Goal: Information Seeking & Learning: Learn about a topic

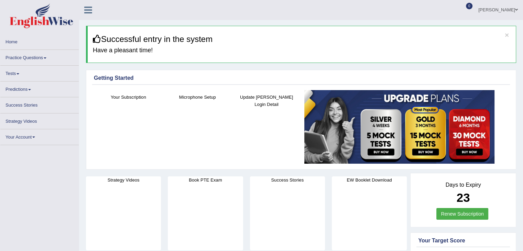
click at [42, 56] on link "Practice Questions" at bounding box center [39, 56] width 78 height 13
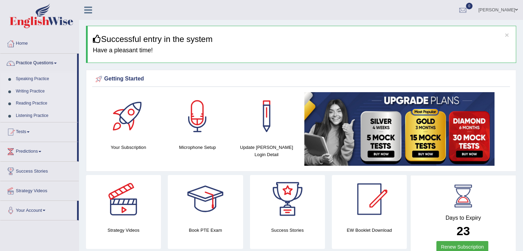
click at [39, 78] on link "Speaking Practice" at bounding box center [45, 79] width 64 height 12
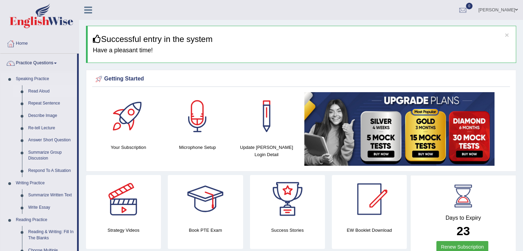
click at [44, 89] on link "Read Aloud" at bounding box center [51, 91] width 52 height 12
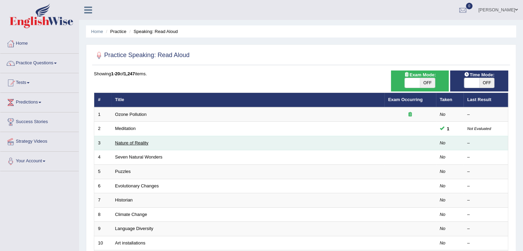
click at [136, 145] on link "Nature of Reality" at bounding box center [131, 142] width 33 height 5
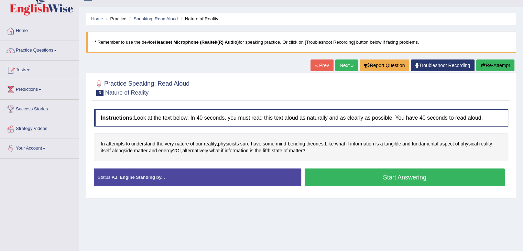
scroll to position [23, 0]
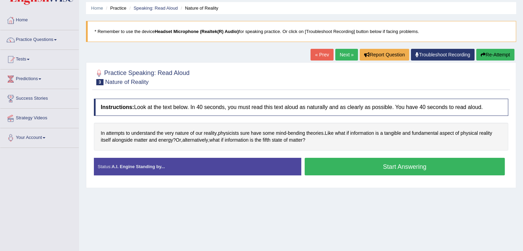
click at [416, 161] on button "Start Answering" at bounding box center [405, 167] width 201 height 18
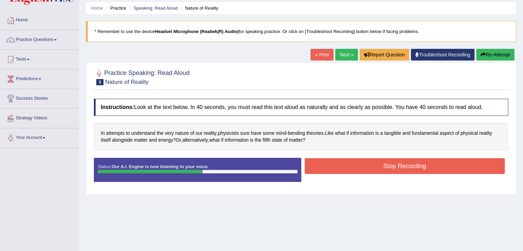
click at [416, 161] on button "Stop Recording" at bounding box center [405, 166] width 201 height 16
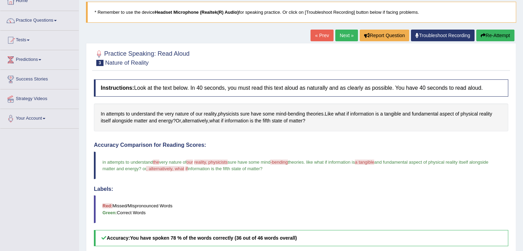
scroll to position [41, 0]
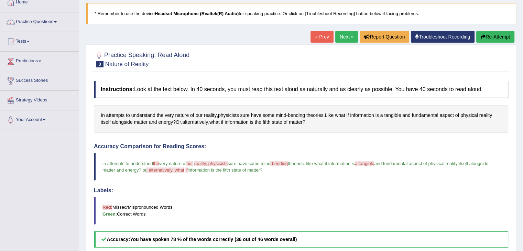
click at [344, 36] on link "Next »" at bounding box center [346, 37] width 23 height 12
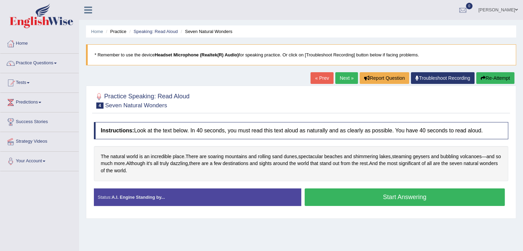
click at [372, 199] on button "Start Answering" at bounding box center [405, 198] width 201 height 18
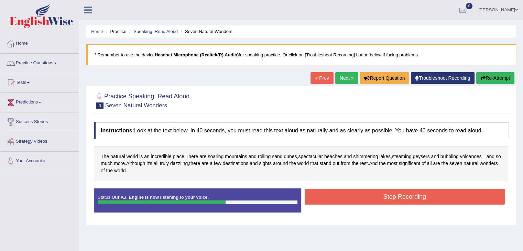
click at [372, 199] on button "Stop Recording" at bounding box center [405, 197] width 201 height 16
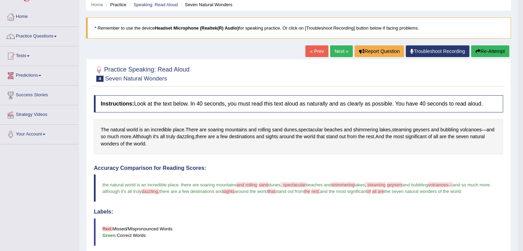
scroll to position [25, 0]
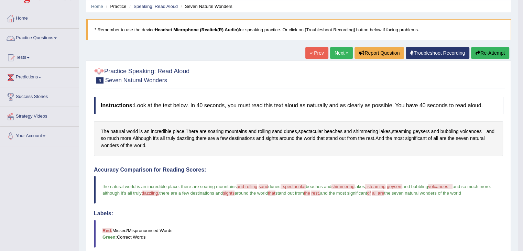
click at [41, 35] on link "Practice Questions" at bounding box center [39, 37] width 78 height 17
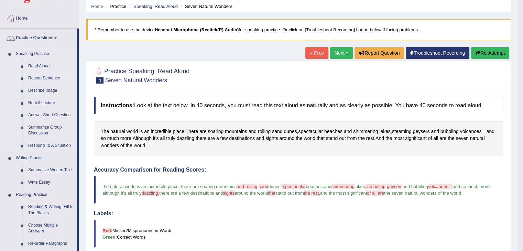
click at [41, 76] on link "Repeat Sentence" at bounding box center [51, 78] width 52 height 12
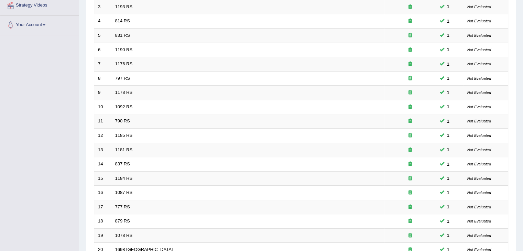
scroll to position [202, 0]
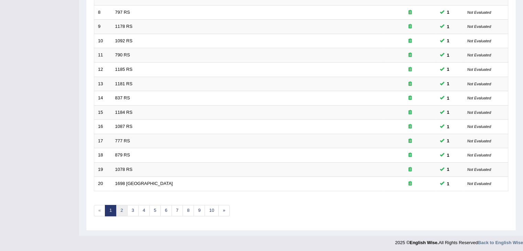
click at [122, 211] on link "2" at bounding box center [121, 210] width 11 height 11
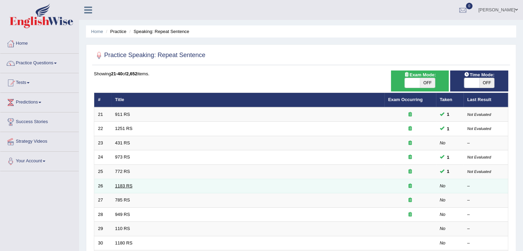
click at [126, 186] on link "1183 RS" at bounding box center [124, 185] width 18 height 5
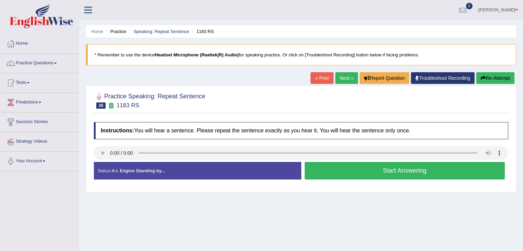
click at [378, 170] on button "Start Answering" at bounding box center [405, 171] width 201 height 18
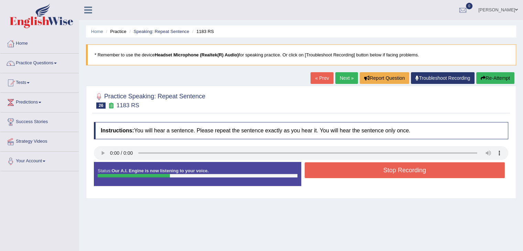
click at [378, 170] on button "Stop Recording" at bounding box center [405, 170] width 201 height 16
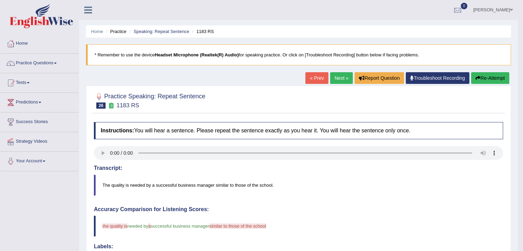
click at [341, 78] on link "Next »" at bounding box center [341, 78] width 23 height 12
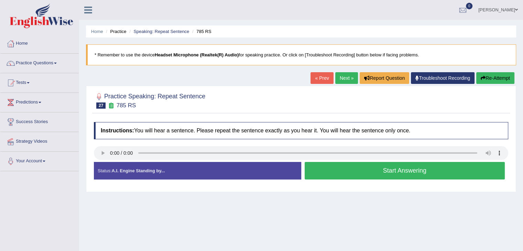
click at [347, 173] on button "Start Answering" at bounding box center [405, 171] width 201 height 18
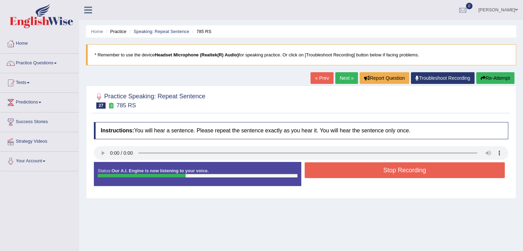
click at [347, 173] on button "Stop Recording" at bounding box center [405, 170] width 201 height 16
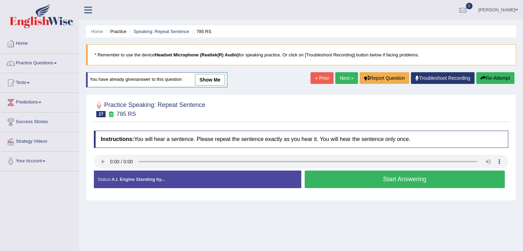
click at [207, 82] on link "show me" at bounding box center [210, 80] width 30 height 12
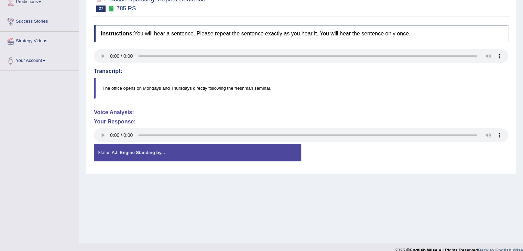
scroll to position [4, 0]
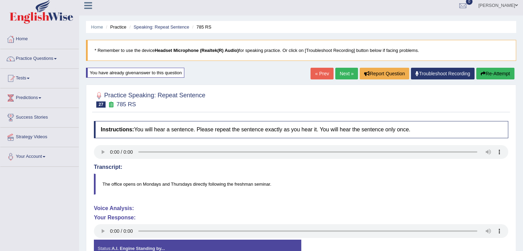
click at [485, 70] on button "Re-Attempt" at bounding box center [496, 74] width 38 height 12
click at [507, 90] on div at bounding box center [301, 99] width 415 height 21
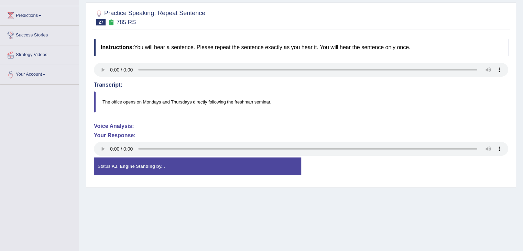
scroll to position [87, 0]
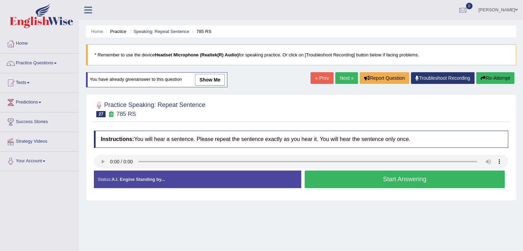
click at [366, 178] on button "Start Answering" at bounding box center [405, 180] width 201 height 18
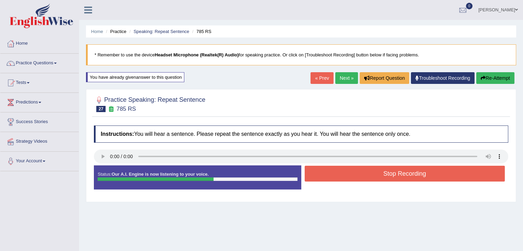
click at [366, 178] on button "Stop Recording" at bounding box center [405, 174] width 201 height 16
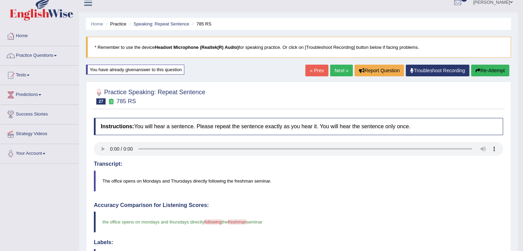
scroll to position [8, 0]
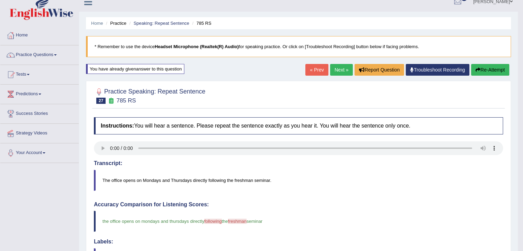
click at [340, 68] on link "Next »" at bounding box center [341, 70] width 23 height 12
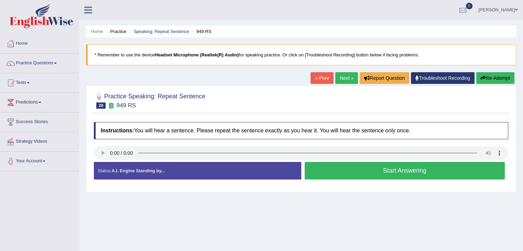
click at [364, 174] on button "Start Answering" at bounding box center [405, 171] width 201 height 18
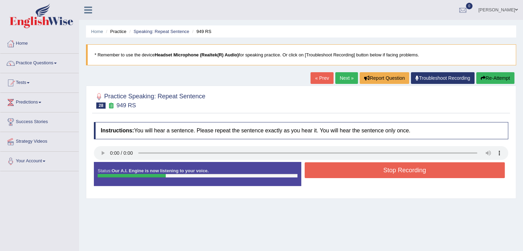
click at [364, 174] on button "Stop Recording" at bounding box center [405, 170] width 201 height 16
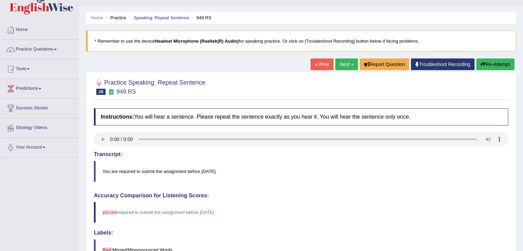
scroll to position [12, 0]
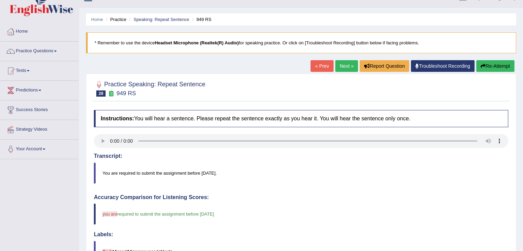
click at [345, 65] on link "Next »" at bounding box center [346, 66] width 23 height 12
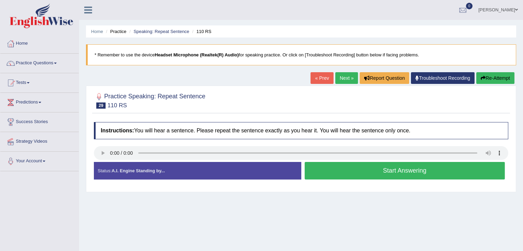
click at [358, 173] on button "Start Answering" at bounding box center [405, 171] width 201 height 18
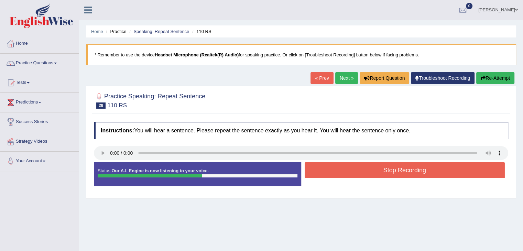
click at [358, 173] on button "Stop Recording" at bounding box center [405, 170] width 201 height 16
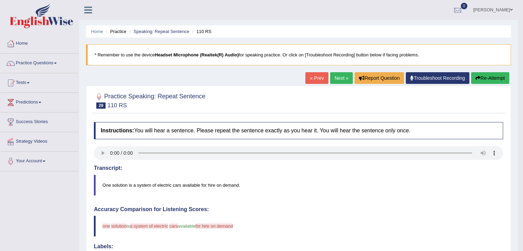
click at [340, 74] on link "Next »" at bounding box center [341, 78] width 23 height 12
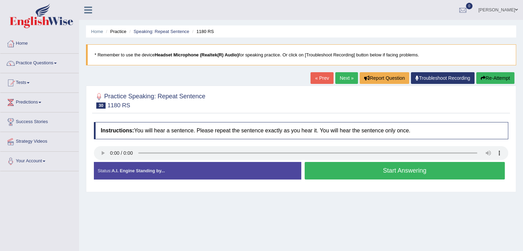
click at [352, 170] on button "Start Answering" at bounding box center [405, 171] width 201 height 18
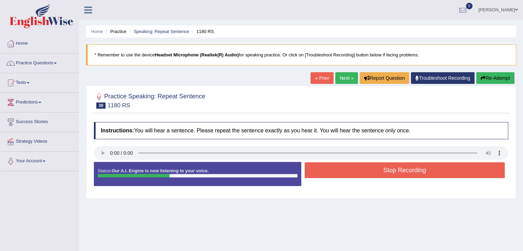
click at [352, 170] on button "Stop Recording" at bounding box center [405, 170] width 201 height 16
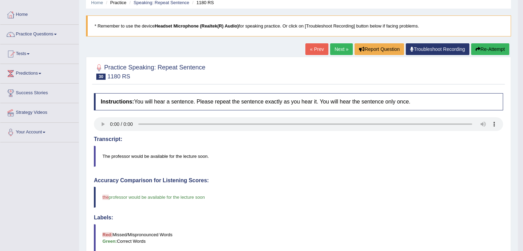
scroll to position [28, 0]
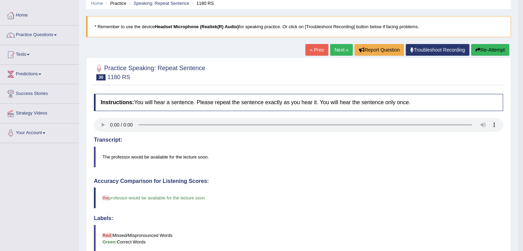
click at [333, 49] on link "Next »" at bounding box center [341, 50] width 23 height 12
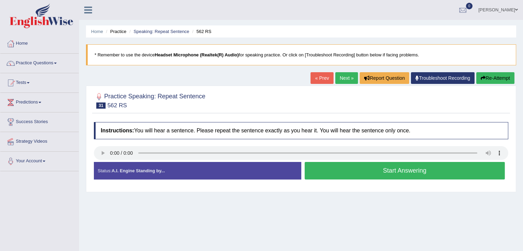
click at [367, 170] on button "Start Answering" at bounding box center [405, 171] width 201 height 18
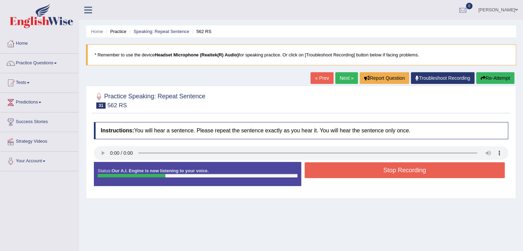
click at [367, 170] on button "Stop Recording" at bounding box center [405, 170] width 201 height 16
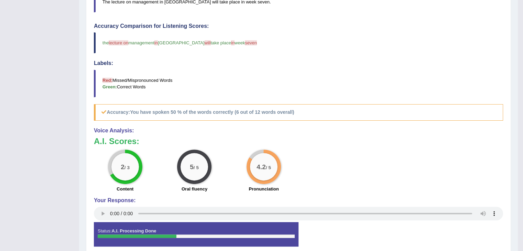
scroll to position [196, 0]
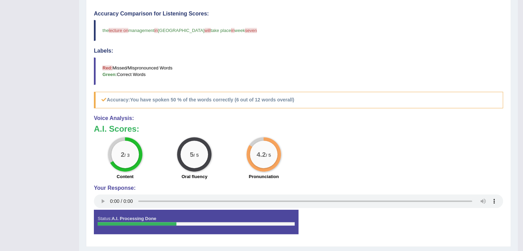
drag, startPoint x: 528, startPoint y: 54, endPoint x: 528, endPoint y: 207, distance: 153.8
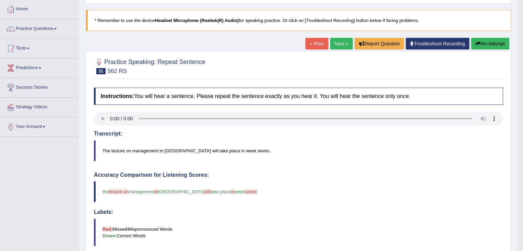
scroll to position [33, 0]
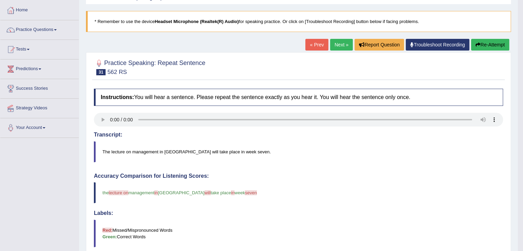
click at [340, 46] on link "Next »" at bounding box center [341, 45] width 23 height 12
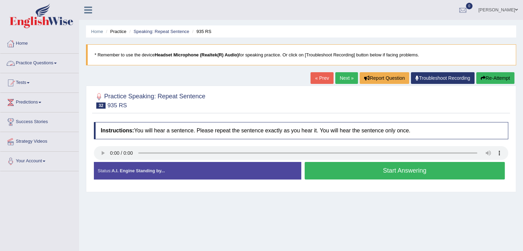
click at [45, 64] on link "Practice Questions" at bounding box center [39, 62] width 78 height 17
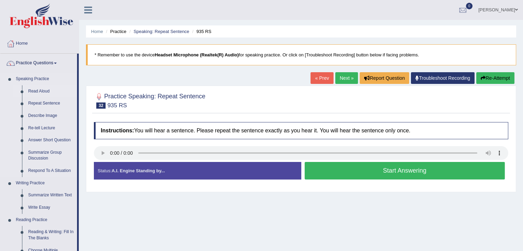
click at [45, 89] on link "Read Aloud" at bounding box center [51, 91] width 52 height 12
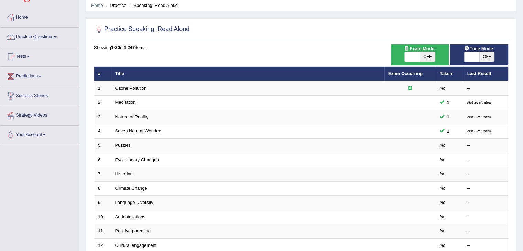
scroll to position [26, 0]
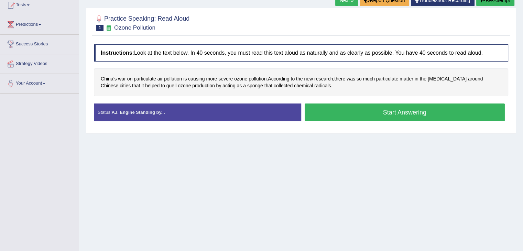
scroll to position [77, 0]
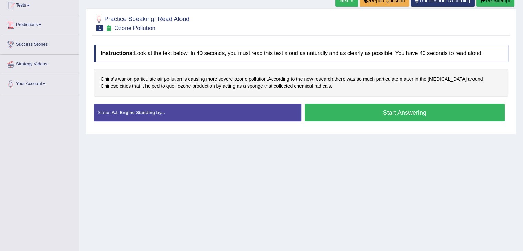
click at [523, 98] on html "Toggle navigation Home Practice Questions Speaking Practice Read Aloud Repeat S…" at bounding box center [261, 48] width 523 height 251
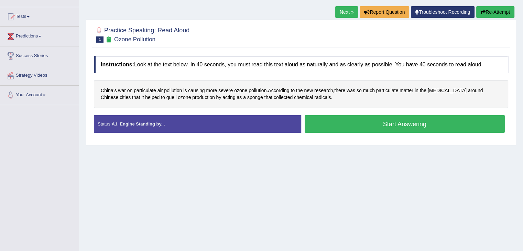
scroll to position [41, 0]
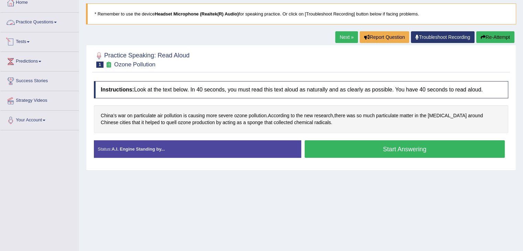
click at [31, 16] on link "Practice Questions" at bounding box center [39, 21] width 78 height 17
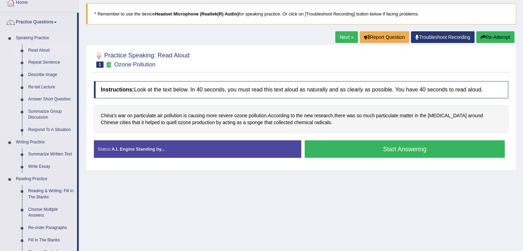
click at [43, 49] on link "Read Aloud" at bounding box center [51, 50] width 52 height 12
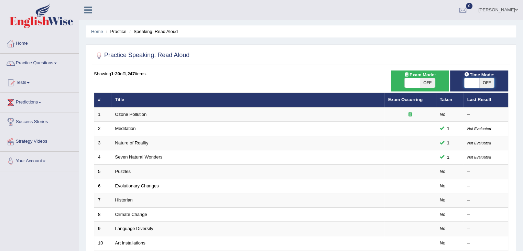
click at [476, 82] on span at bounding box center [472, 83] width 15 height 10
click at [484, 80] on span "OFF" at bounding box center [487, 83] width 15 height 10
checkbox input "true"
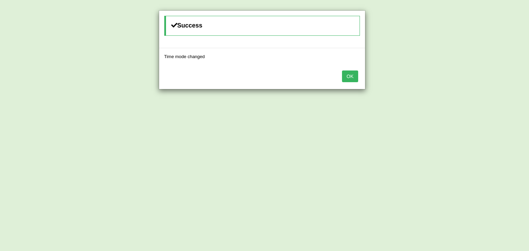
click at [349, 73] on button "OK" at bounding box center [350, 77] width 16 height 12
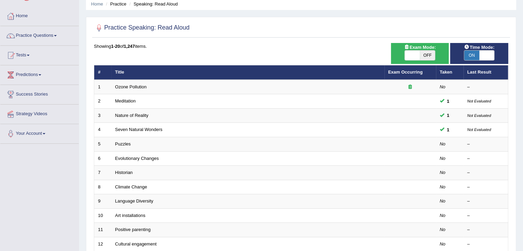
scroll to position [29, 0]
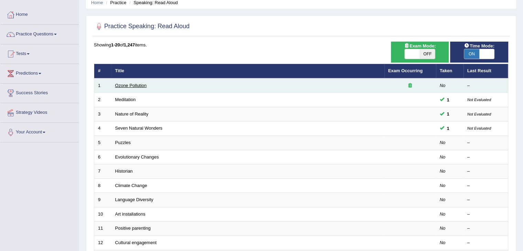
click at [140, 85] on link "Ozone Pollution" at bounding box center [131, 85] width 32 height 5
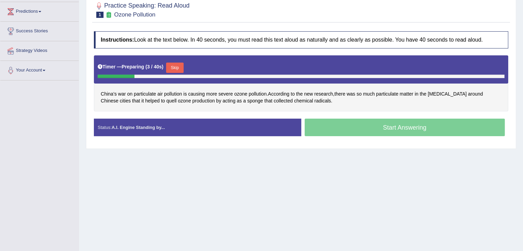
drag, startPoint x: 524, startPoint y: 47, endPoint x: 528, endPoint y: 108, distance: 61.4
click at [523, 108] on html "Toggle navigation Home Practice Questions Speaking Practice Read Aloud Repeat S…" at bounding box center [261, 34] width 523 height 251
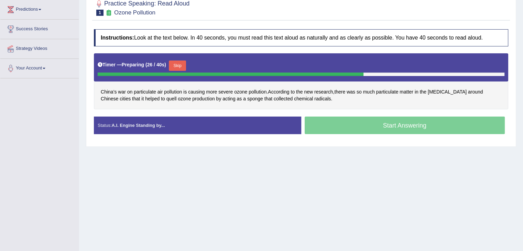
click at [179, 62] on button "Skip" at bounding box center [177, 66] width 17 height 10
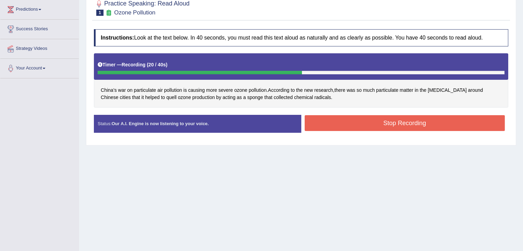
click at [320, 121] on button "Stop Recording" at bounding box center [405, 123] width 201 height 16
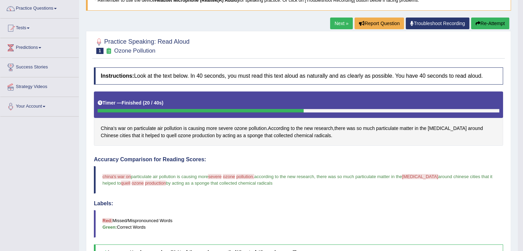
scroll to position [54, 0]
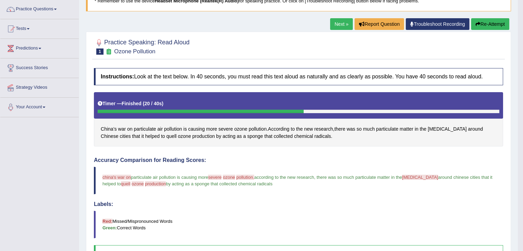
click at [345, 22] on link "Next »" at bounding box center [341, 24] width 23 height 12
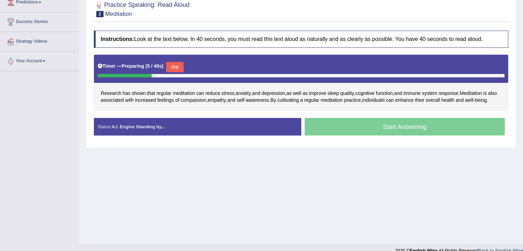
scroll to position [102, 0]
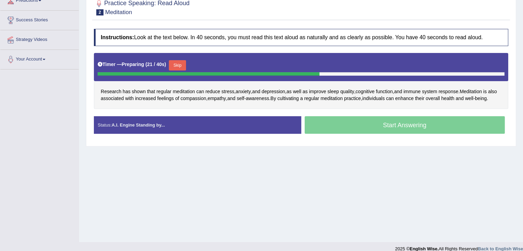
click at [183, 63] on button "Skip" at bounding box center [177, 65] width 17 height 10
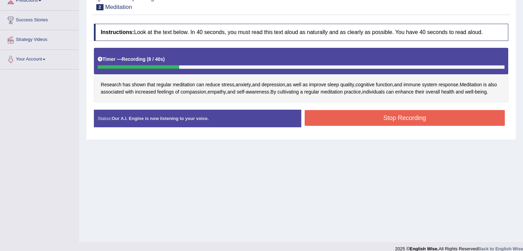
click at [387, 126] on button "Stop Recording" at bounding box center [405, 118] width 201 height 16
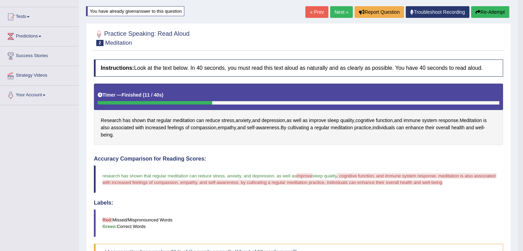
scroll to position [66, 0]
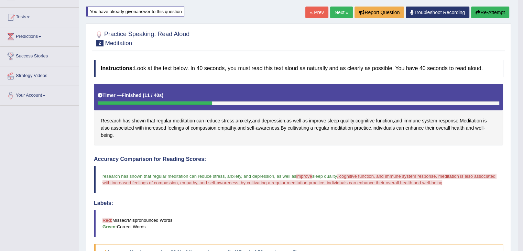
click at [333, 13] on link "Next »" at bounding box center [341, 13] width 23 height 12
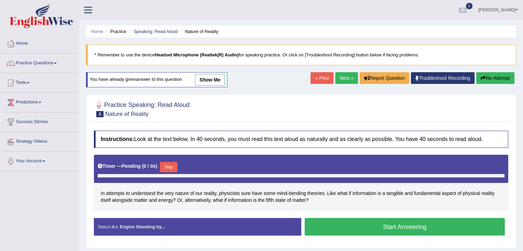
click at [508, 93] on div "Home Practice Speaking: Read Aloud Nature of Reality * Remember to use the devi…" at bounding box center [301, 172] width 444 height 344
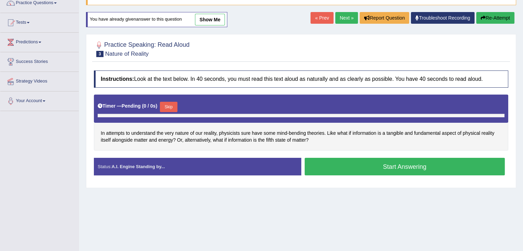
scroll to position [62, 0]
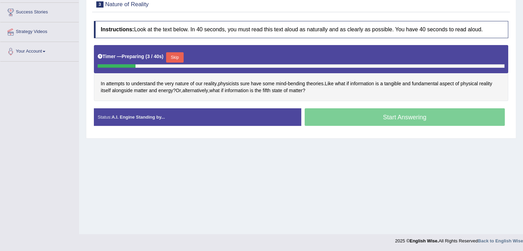
scroll to position [110, 0]
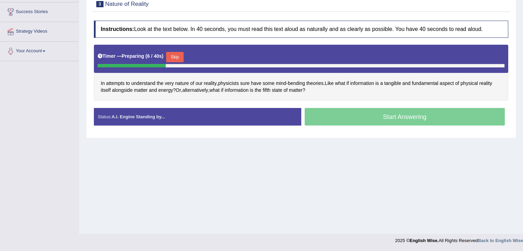
click at [179, 56] on button "Skip" at bounding box center [174, 57] width 17 height 10
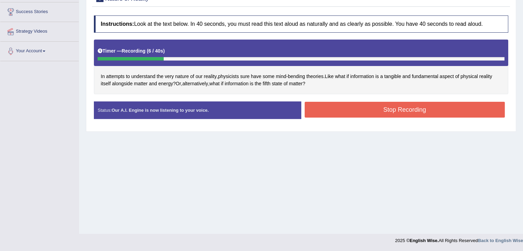
click at [345, 108] on button "Stop Recording" at bounding box center [405, 110] width 201 height 16
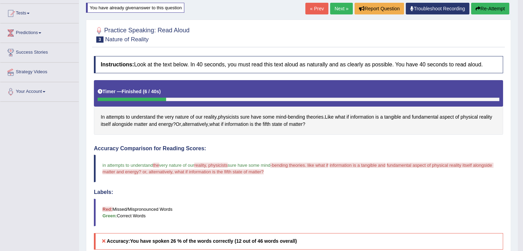
scroll to position [58, 0]
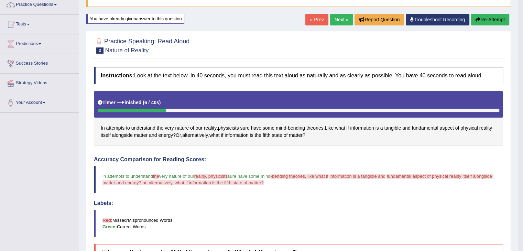
click at [338, 21] on link "Next »" at bounding box center [341, 20] width 23 height 12
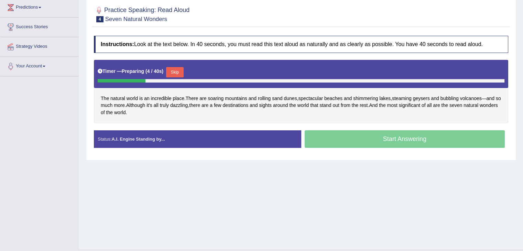
scroll to position [99, 0]
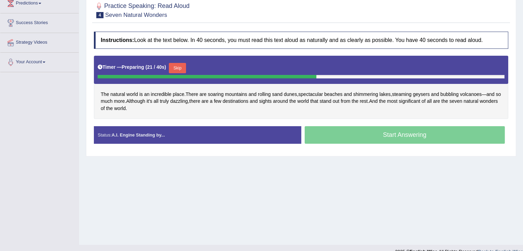
click at [181, 65] on button "Skip" at bounding box center [177, 68] width 17 height 10
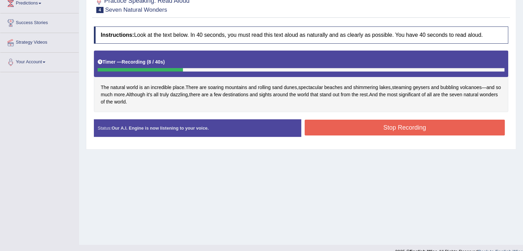
click at [398, 125] on button "Stop Recording" at bounding box center [405, 128] width 201 height 16
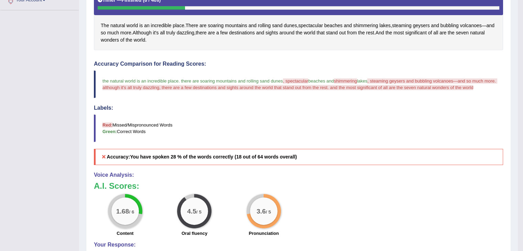
scroll to position [43, 0]
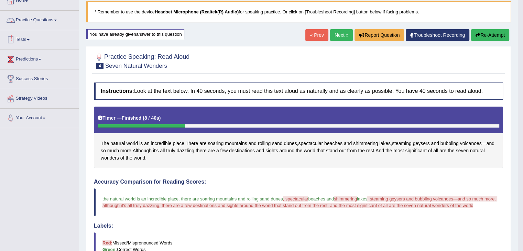
click at [54, 17] on link "Practice Questions" at bounding box center [39, 19] width 78 height 17
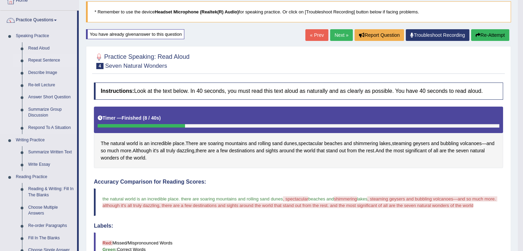
click at [40, 61] on link "Repeat Sentence" at bounding box center [51, 60] width 52 height 12
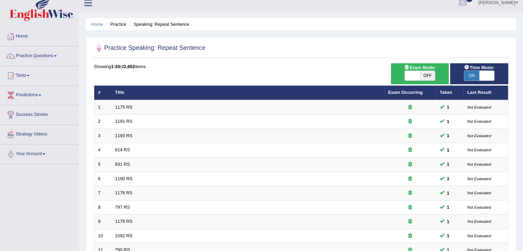
scroll to position [202, 0]
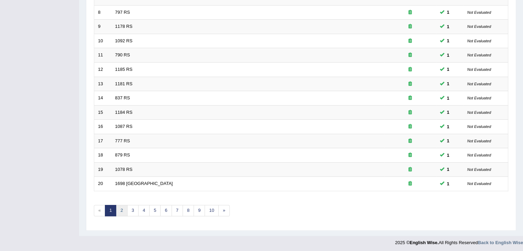
click at [120, 205] on link "2" at bounding box center [121, 210] width 11 height 11
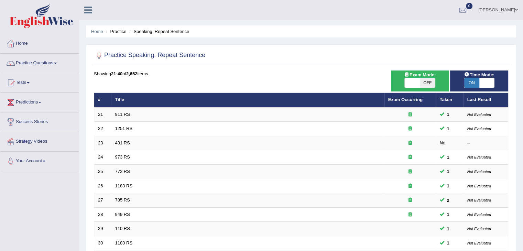
scroll to position [202, 0]
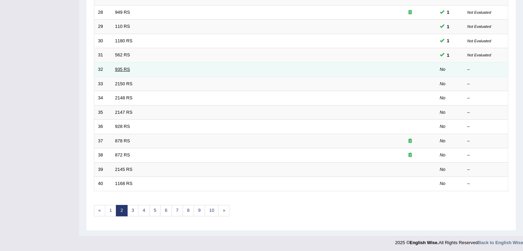
click at [118, 69] on link "935 RS" at bounding box center [122, 69] width 15 height 5
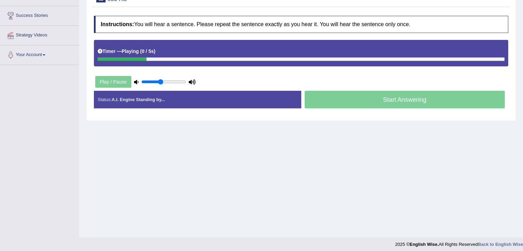
scroll to position [110, 0]
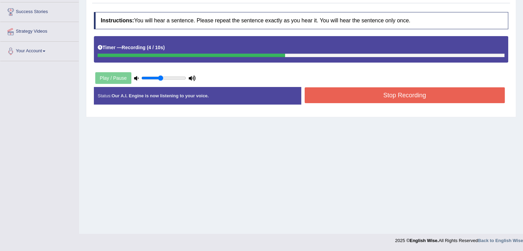
click at [351, 91] on button "Stop Recording" at bounding box center [405, 95] width 201 height 16
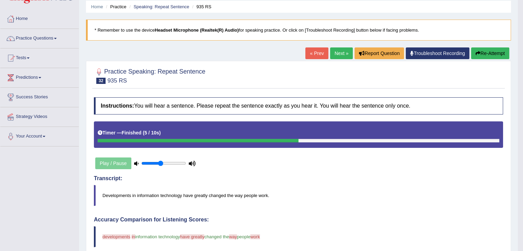
scroll to position [14, 0]
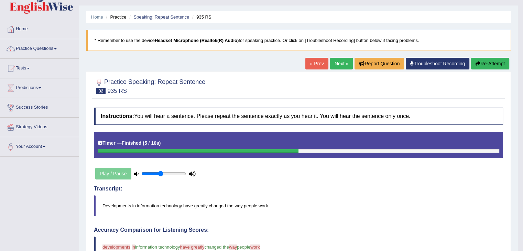
click at [337, 64] on link "Next »" at bounding box center [341, 64] width 23 height 12
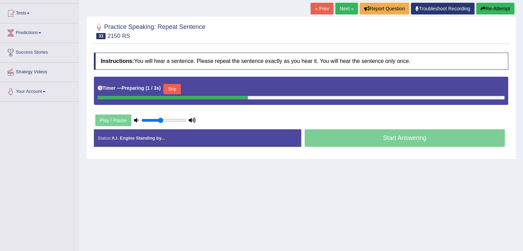
click at [523, 98] on html "Toggle navigation Home Practice Questions Speaking Practice Read Aloud Repeat S…" at bounding box center [261, 55] width 523 height 251
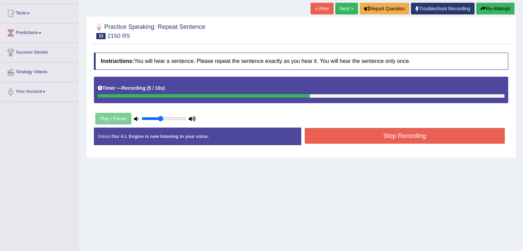
click at [414, 132] on button "Stop Recording" at bounding box center [405, 136] width 201 height 16
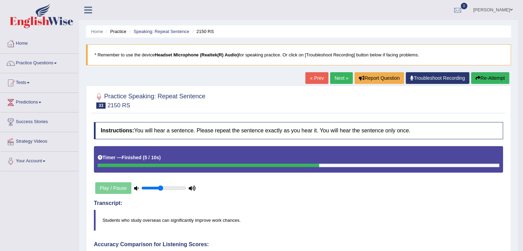
click at [338, 80] on link "Next »" at bounding box center [341, 78] width 23 height 12
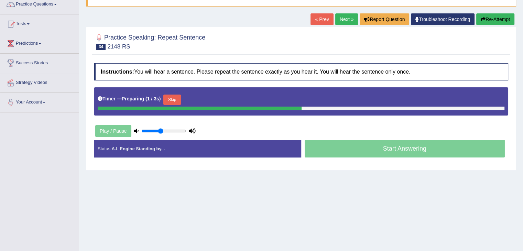
drag, startPoint x: 0, startPoint y: 0, endPoint x: 528, endPoint y: 66, distance: 532.3
click at [523, 66] on html "Toggle navigation Home Practice Questions Speaking Practice Read Aloud Repeat S…" at bounding box center [261, 66] width 523 height 251
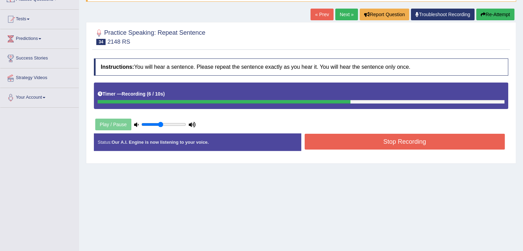
click at [326, 142] on button "Stop Recording" at bounding box center [405, 142] width 201 height 16
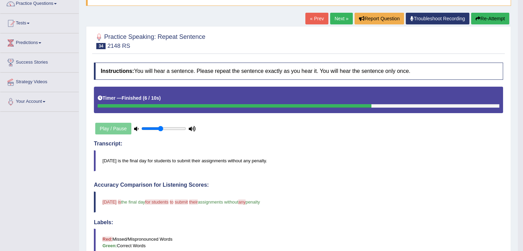
scroll to position [49, 0]
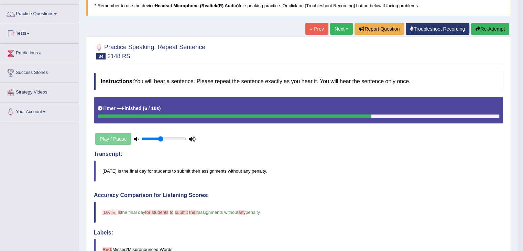
click at [343, 31] on link "Next »" at bounding box center [341, 29] width 23 height 12
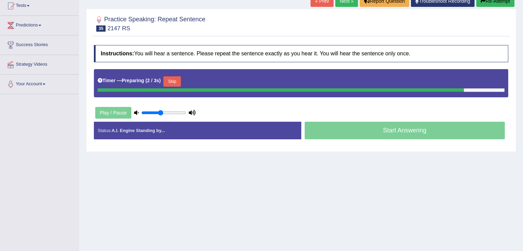
scroll to position [78, 0]
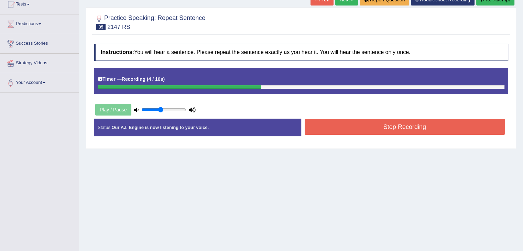
click at [402, 128] on button "Stop Recording" at bounding box center [405, 127] width 201 height 16
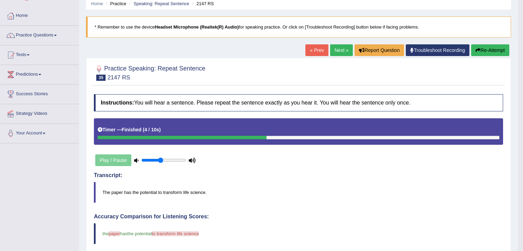
scroll to position [26, 0]
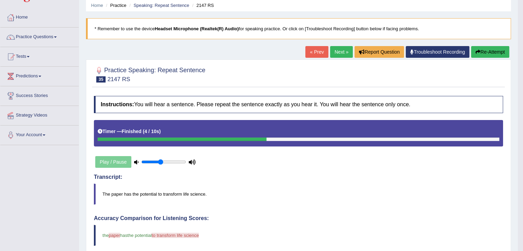
click at [340, 50] on link "Next »" at bounding box center [341, 52] width 23 height 12
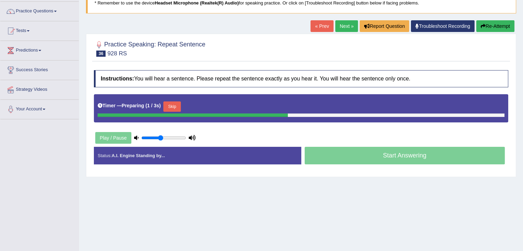
scroll to position [54, 0]
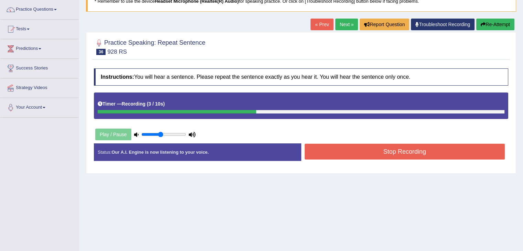
click at [370, 149] on button "Stop Recording" at bounding box center [405, 152] width 201 height 16
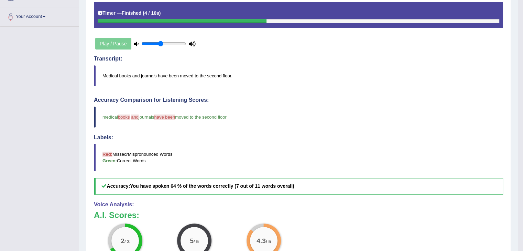
scroll to position [0, 0]
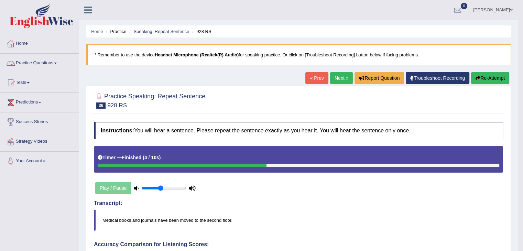
click at [52, 62] on link "Practice Questions" at bounding box center [39, 62] width 78 height 17
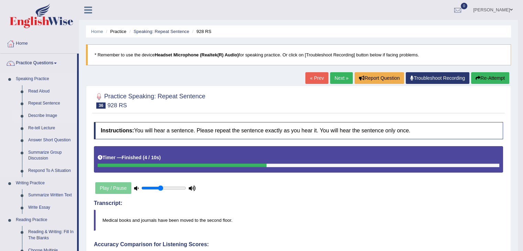
click at [48, 116] on link "Describe Image" at bounding box center [51, 116] width 52 height 12
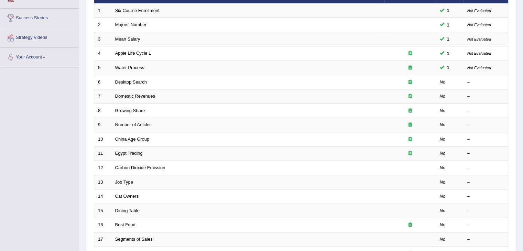
scroll to position [105, 0]
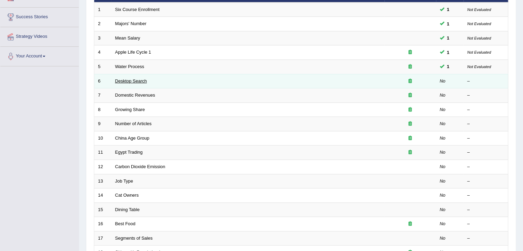
click at [142, 79] on link "Desktop Search" at bounding box center [131, 80] width 32 height 5
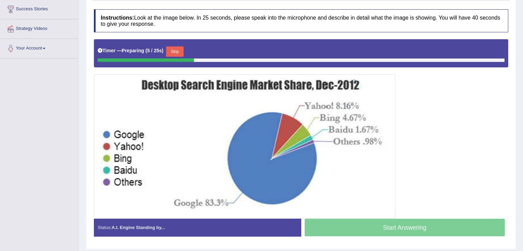
scroll to position [114, 0]
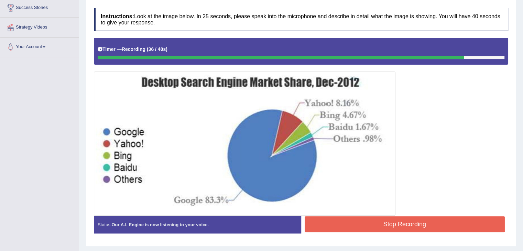
click at [418, 219] on button "Stop Recording" at bounding box center [405, 224] width 201 height 16
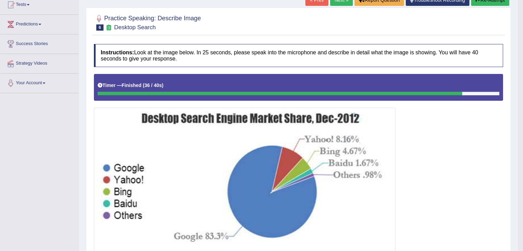
scroll to position [17, 0]
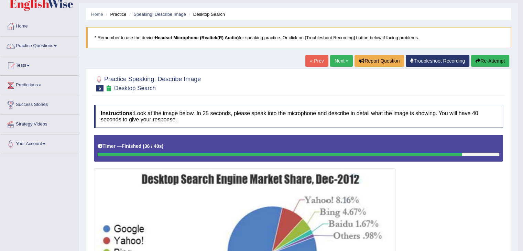
click at [340, 61] on link "Next »" at bounding box center [341, 61] width 23 height 12
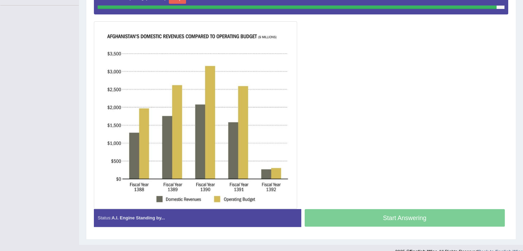
scroll to position [165, 0]
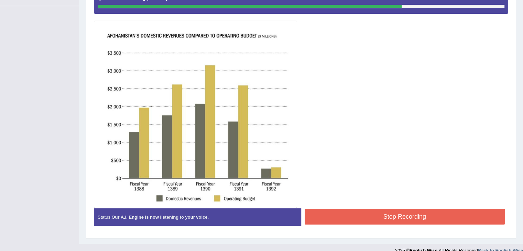
click at [380, 213] on button "Stop Recording" at bounding box center [405, 217] width 201 height 16
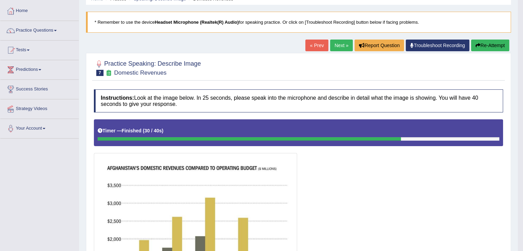
scroll to position [29, 0]
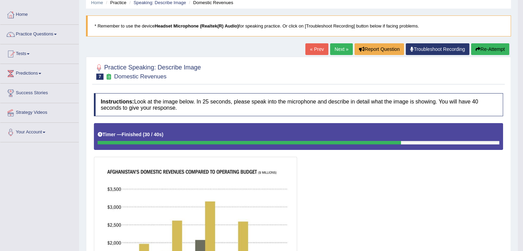
click at [491, 46] on button "Re-Attempt" at bounding box center [490, 49] width 38 height 12
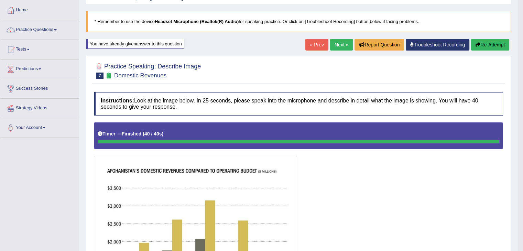
scroll to position [30, 0]
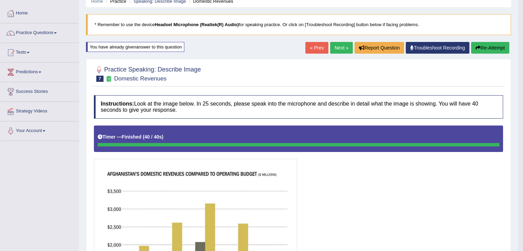
click at [344, 46] on link "Next »" at bounding box center [341, 48] width 23 height 12
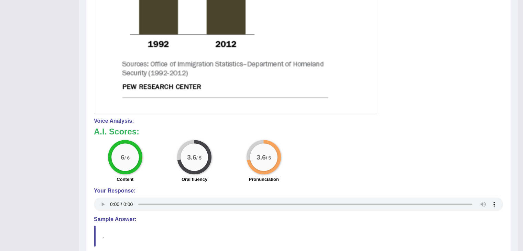
scroll to position [441, 0]
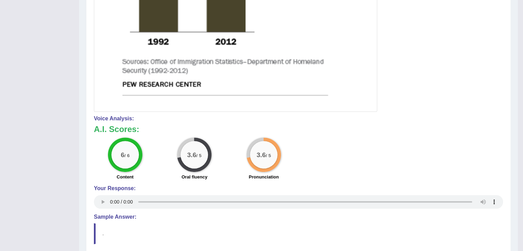
drag, startPoint x: 525, startPoint y: 83, endPoint x: 523, endPoint y: 267, distance: 183.7
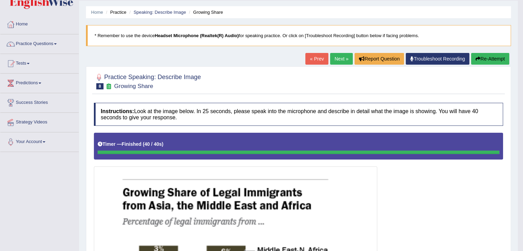
scroll to position [0, 0]
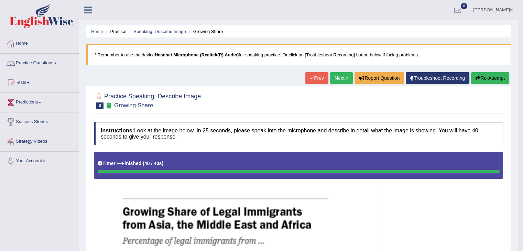
click at [343, 80] on link "Next »" at bounding box center [341, 78] width 23 height 12
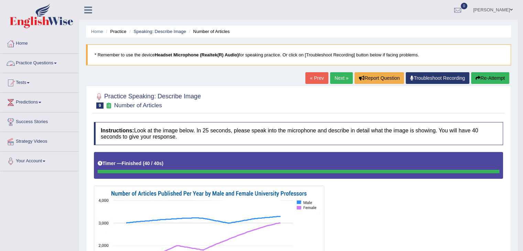
click at [27, 62] on link "Practice Questions" at bounding box center [39, 62] width 78 height 17
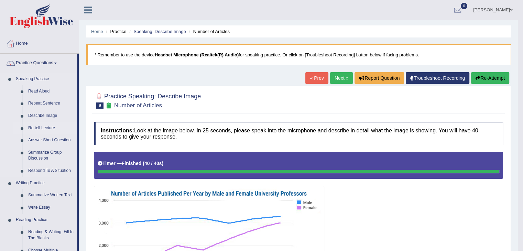
click at [47, 128] on link "Re-tell Lecture" at bounding box center [51, 128] width 52 height 12
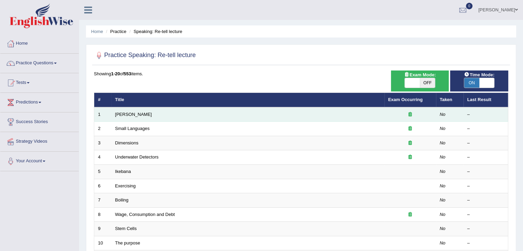
click at [135, 117] on td "Amory Lovins" at bounding box center [247, 114] width 273 height 14
click at [130, 113] on link "Amory Lovins" at bounding box center [133, 114] width 37 height 5
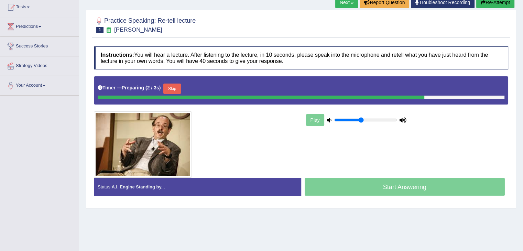
scroll to position [77, 0]
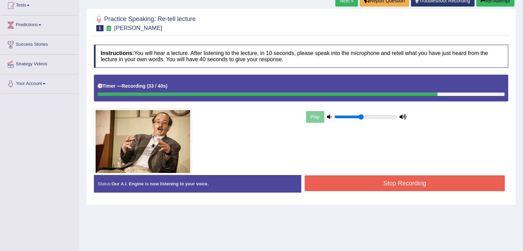
click at [434, 183] on button "Stop Recording" at bounding box center [405, 183] width 201 height 16
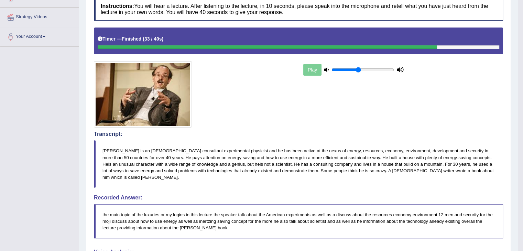
scroll to position [81, 0]
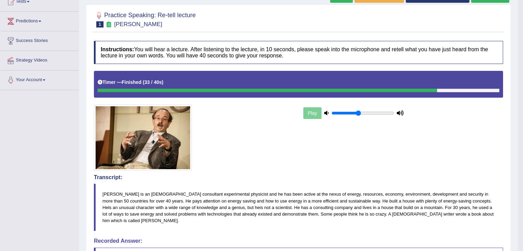
drag, startPoint x: 523, startPoint y: 49, endPoint x: 526, endPoint y: 51, distance: 3.7
click at [523, 51] on html "Toggle navigation Home Practice Questions Speaking Practice Read Aloud Repeat S…" at bounding box center [261, 44] width 523 height 251
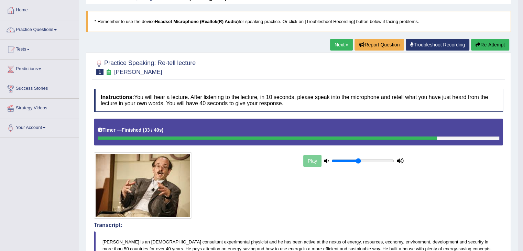
click at [341, 42] on link "Next »" at bounding box center [341, 45] width 23 height 12
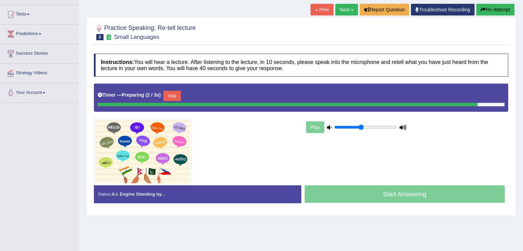
scroll to position [71, 0]
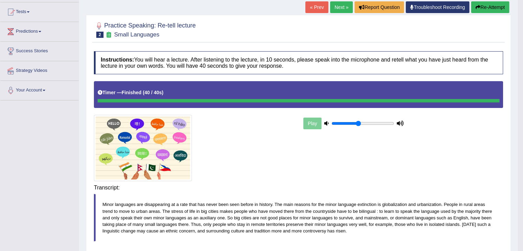
click at [390, 193] on div "Instructions: You will hear a lecture. After listening to the lecture, in 10 se…" at bounding box center [298, 206] width 413 height 316
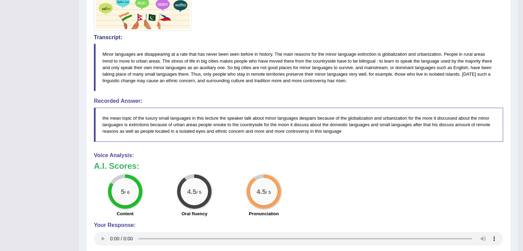
scroll to position [224, 0]
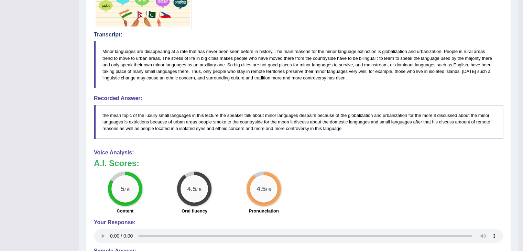
drag, startPoint x: 526, startPoint y: 81, endPoint x: 528, endPoint y: 163, distance: 82.3
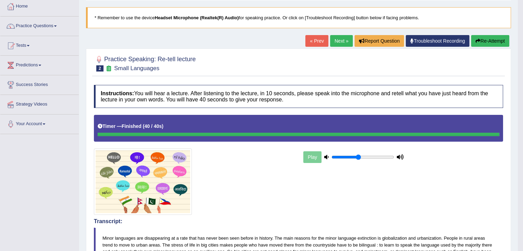
scroll to position [27, 0]
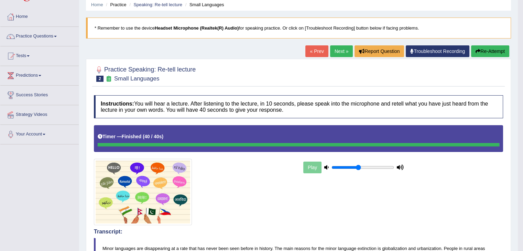
click at [340, 49] on link "Next »" at bounding box center [341, 51] width 23 height 12
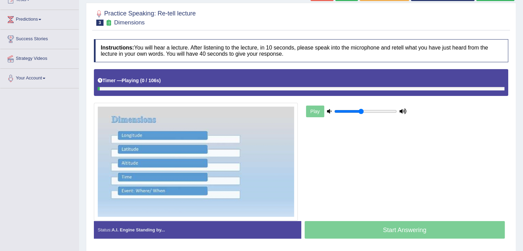
scroll to position [83, 0]
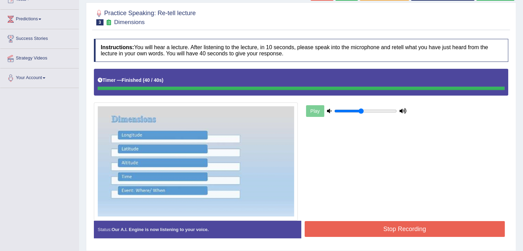
click at [412, 232] on button "Stop Recording" at bounding box center [405, 229] width 201 height 16
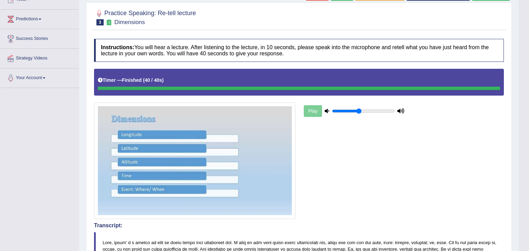
click at [523, 72] on html "Toggle navigation Home Practice Questions Speaking Practice Read Aloud Repeat S…" at bounding box center [264, 42] width 529 height 251
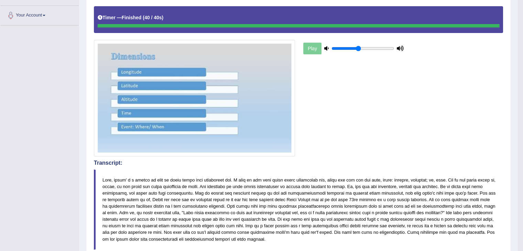
scroll to position [20, 0]
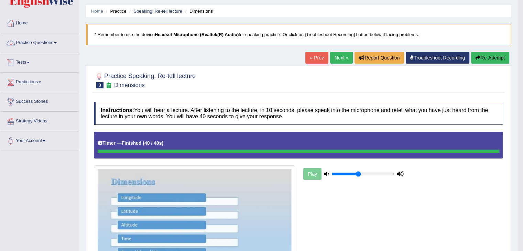
click at [50, 42] on link "Practice Questions" at bounding box center [39, 41] width 78 height 17
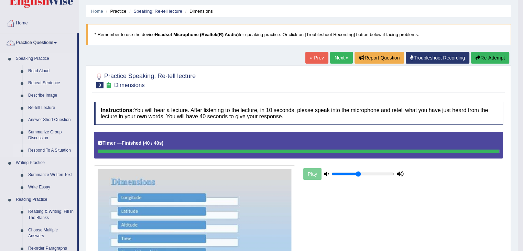
click at [48, 150] on link "Respond To A Situation" at bounding box center [51, 151] width 52 height 12
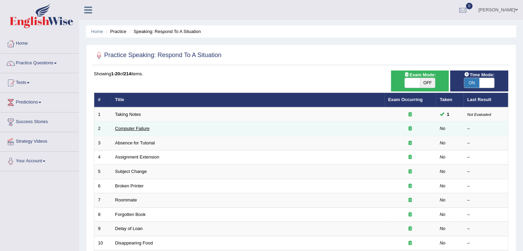
click at [123, 128] on link "Computer Failure" at bounding box center [132, 128] width 34 height 5
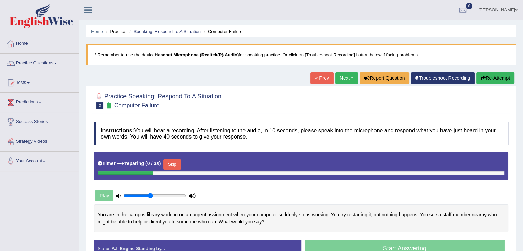
scroll to position [7, 0]
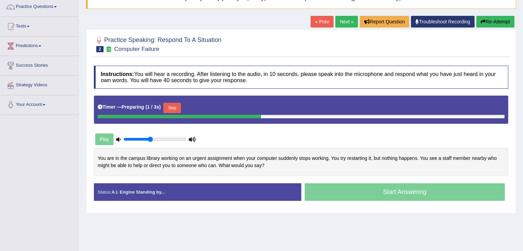
drag, startPoint x: 0, startPoint y: 0, endPoint x: 528, endPoint y: 141, distance: 546.6
click at [523, 141] on html "Toggle navigation Home Practice Questions Speaking Practice Read Aloud Repeat S…" at bounding box center [261, 69] width 523 height 251
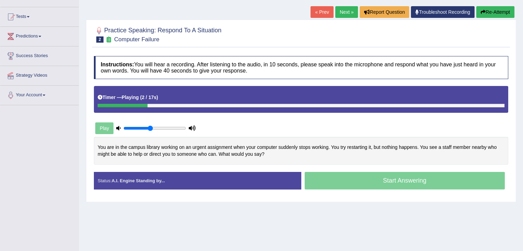
click at [118, 126] on icon at bounding box center [118, 128] width 4 height 4
click at [191, 128] on icon at bounding box center [192, 128] width 7 height 4
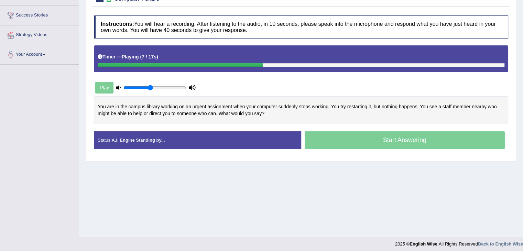
scroll to position [110, 0]
